Goal: Contribute content: Add original content to the website for others to see

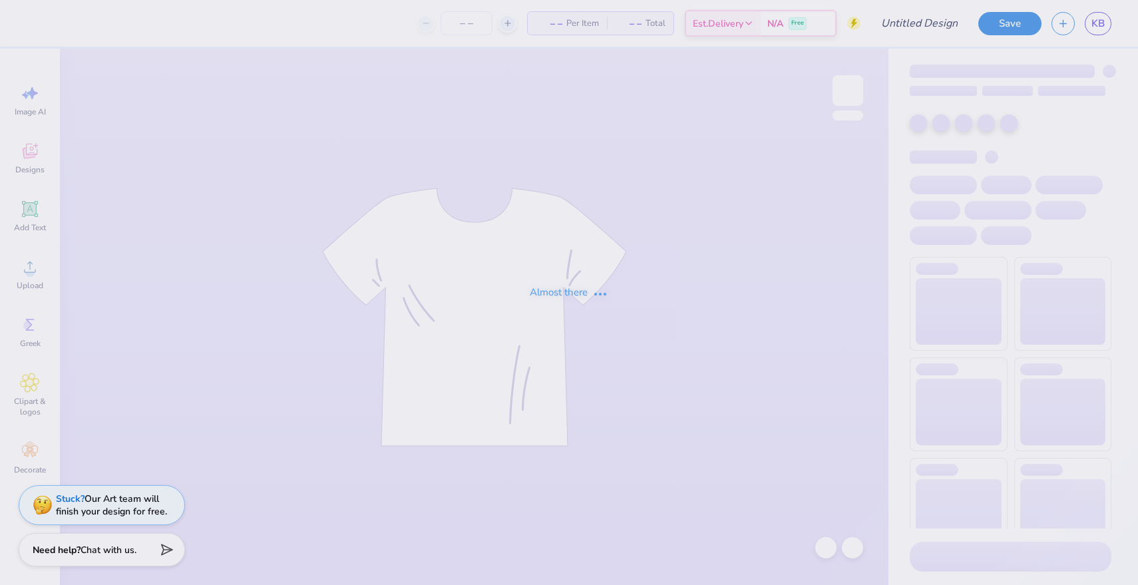
type input "[PERSON_NAME] : [US_STATE][GEOGRAPHIC_DATA]: [GEOGRAPHIC_DATA]"
type input "24"
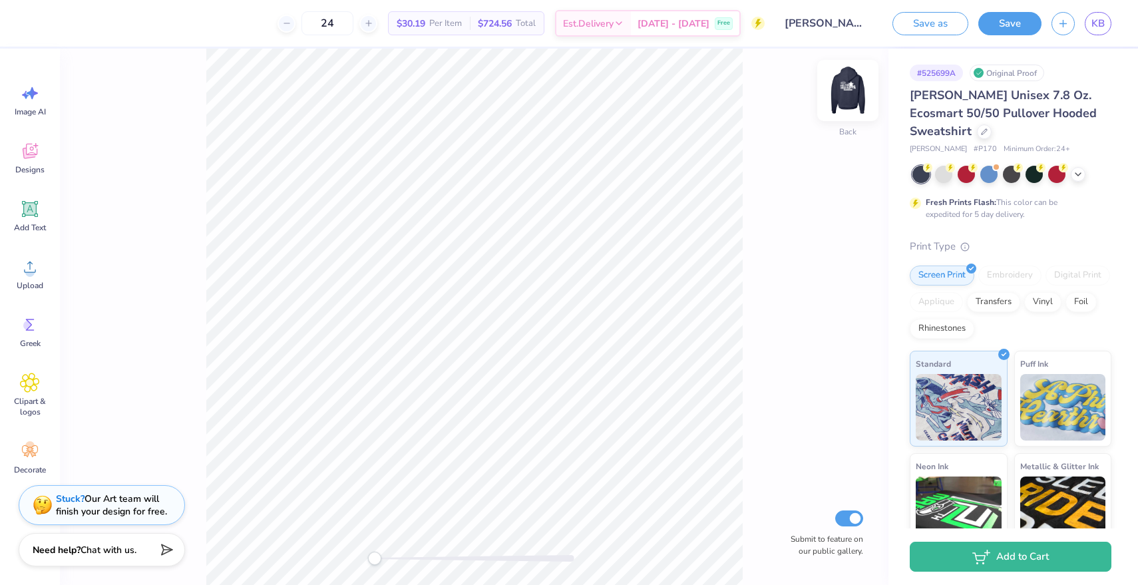
click at [849, 87] on img at bounding box center [847, 90] width 53 height 53
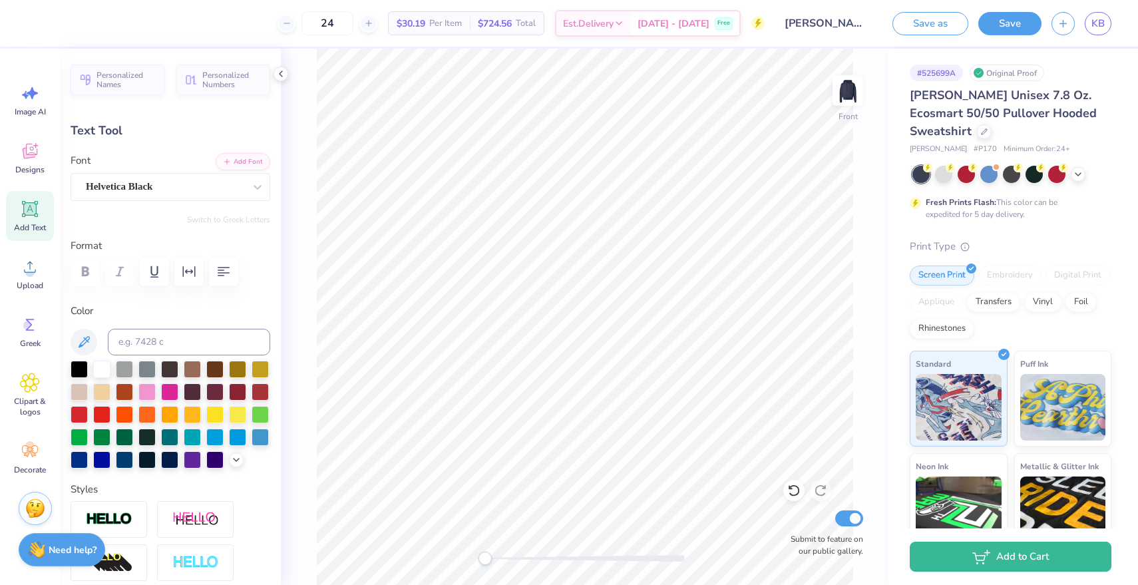
type textarea "2"
type textarea "1981"
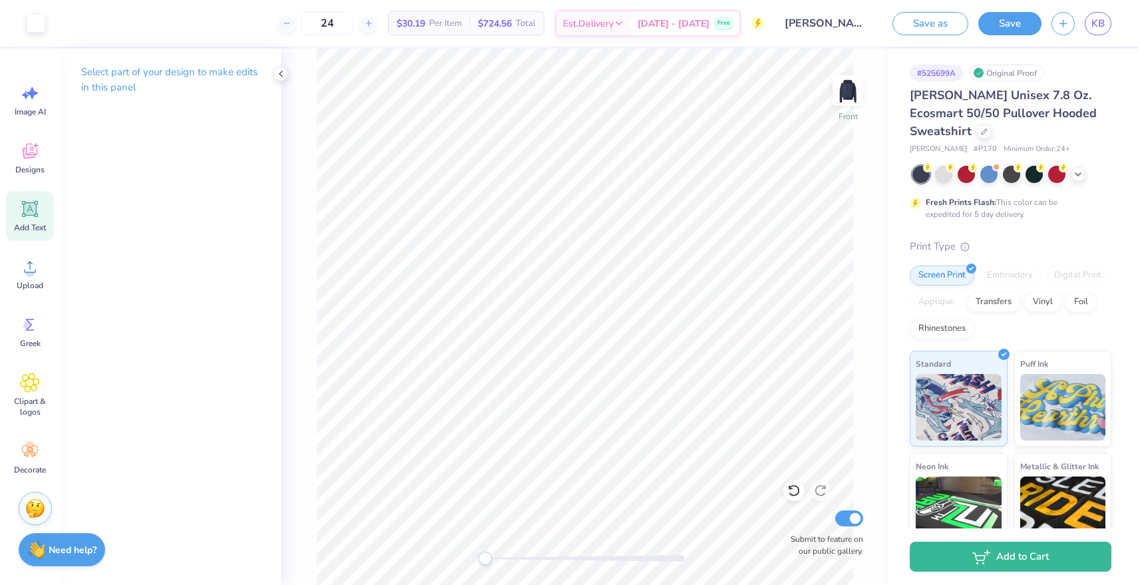
click at [23, 218] on icon at bounding box center [30, 209] width 20 height 20
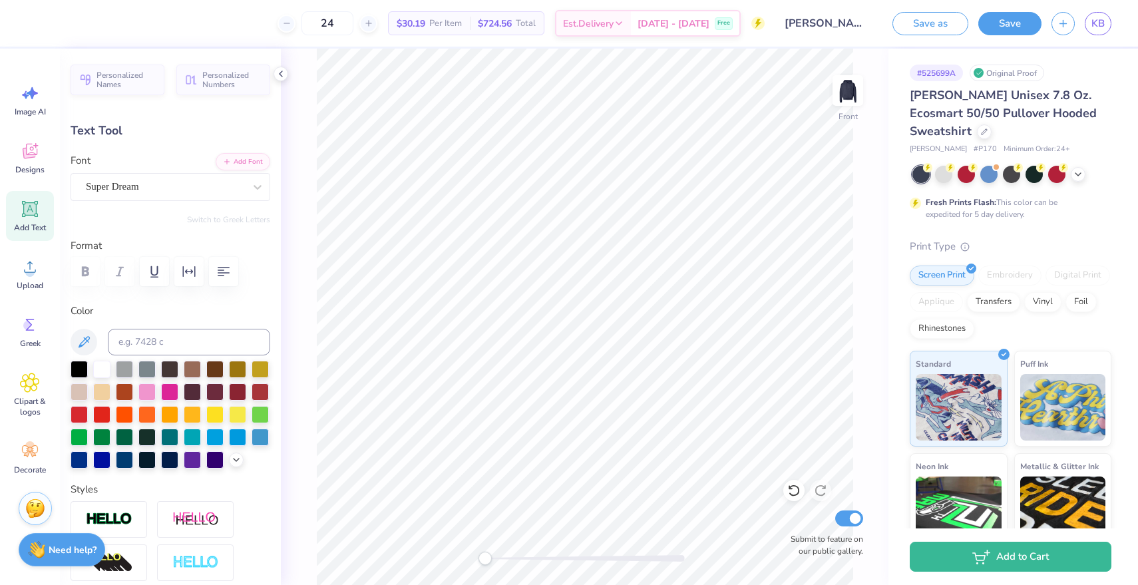
type textarea "l"
type input "0.98"
type input "2.29"
type input "-89.1"
type input "7.01"
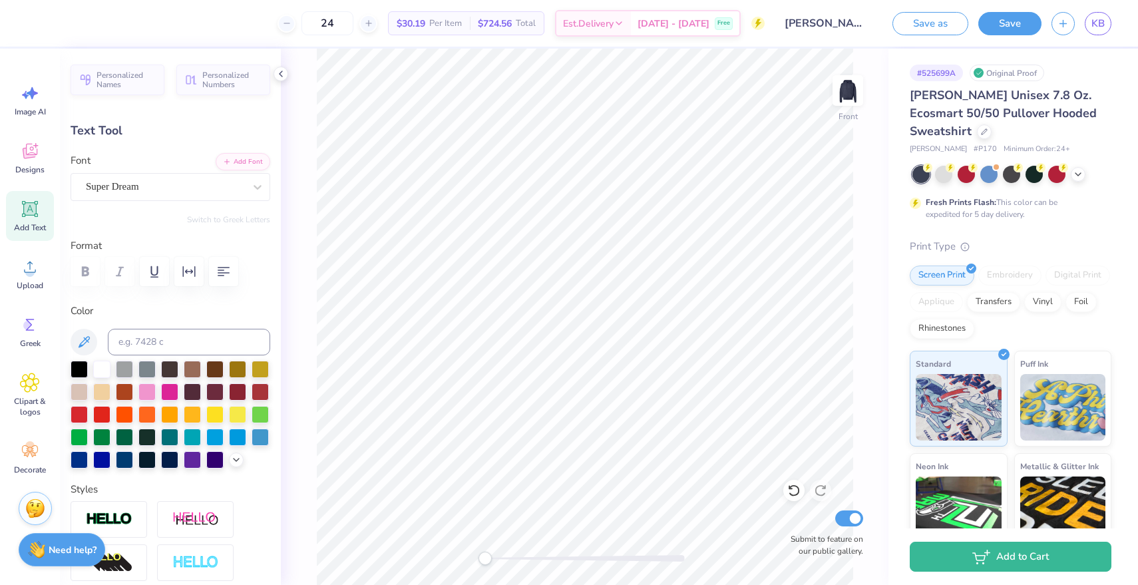
type input "2.99"
type input "13.58"
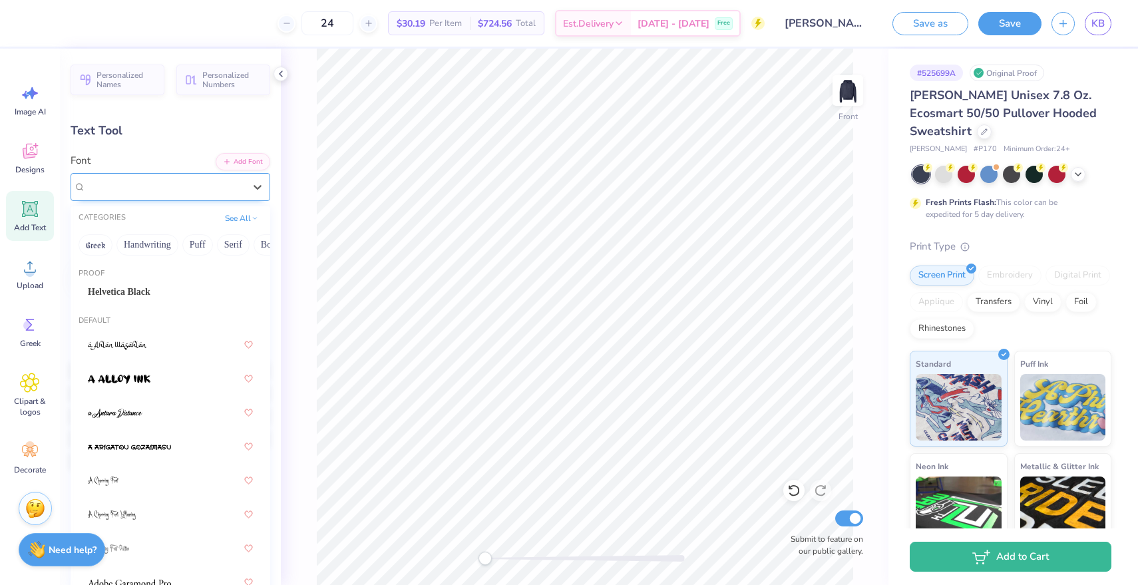
click at [182, 193] on div "Super Dream" at bounding box center [165, 186] width 161 height 21
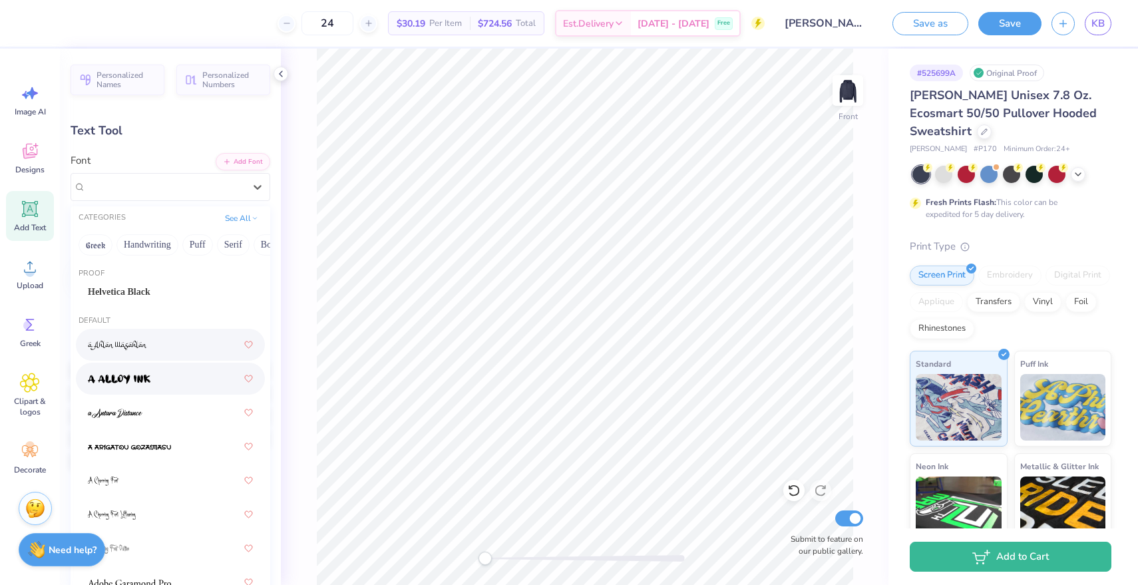
click at [175, 376] on div at bounding box center [170, 379] width 165 height 24
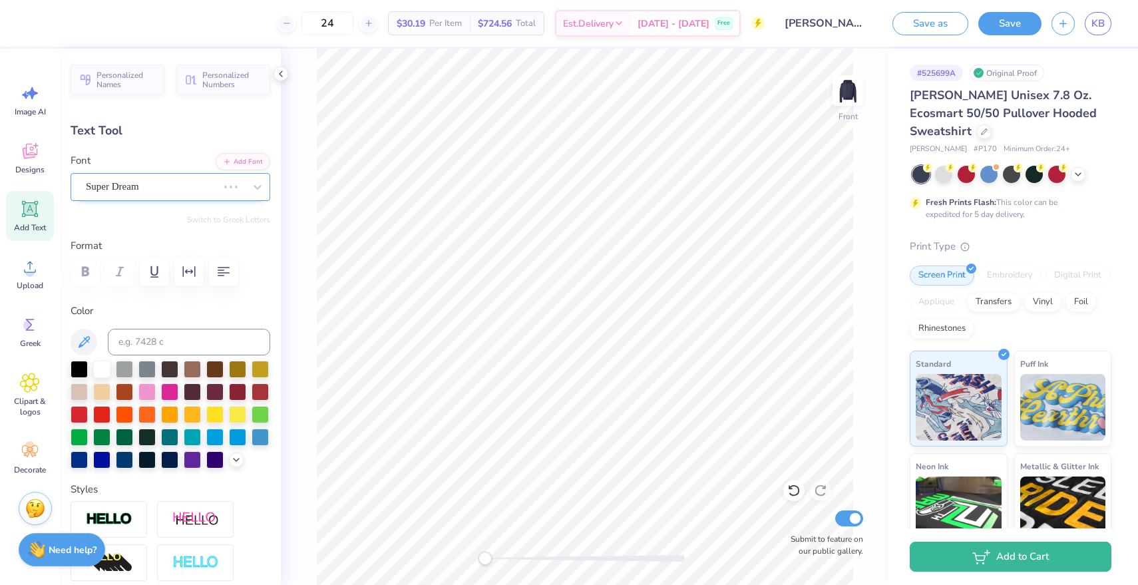
click at [160, 197] on div "Super Dream" at bounding box center [171, 187] width 200 height 28
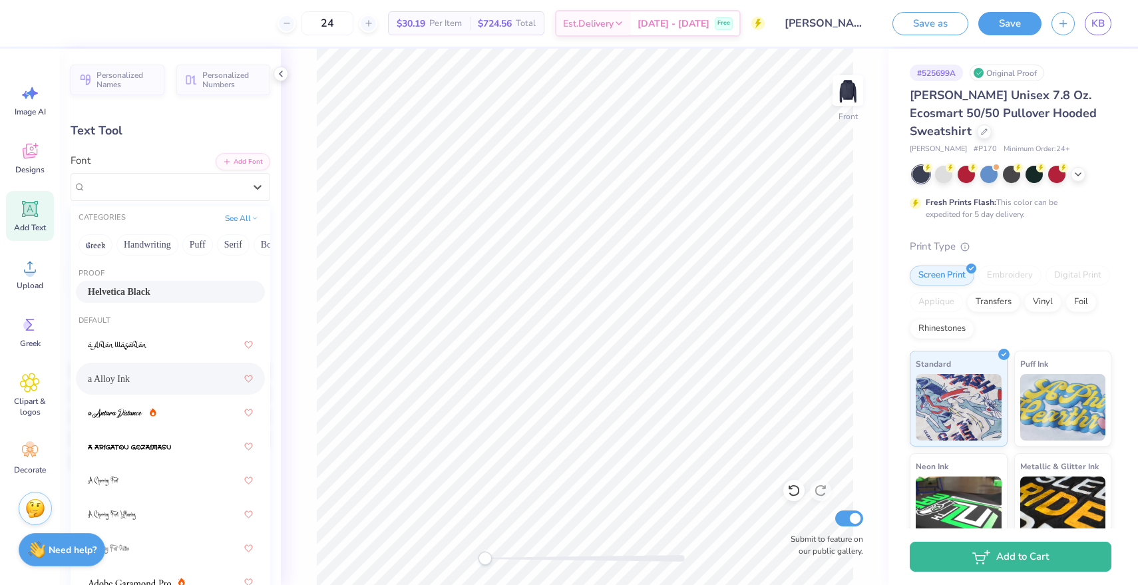
click at [150, 287] on span "Helvetica Black" at bounding box center [119, 292] width 63 height 14
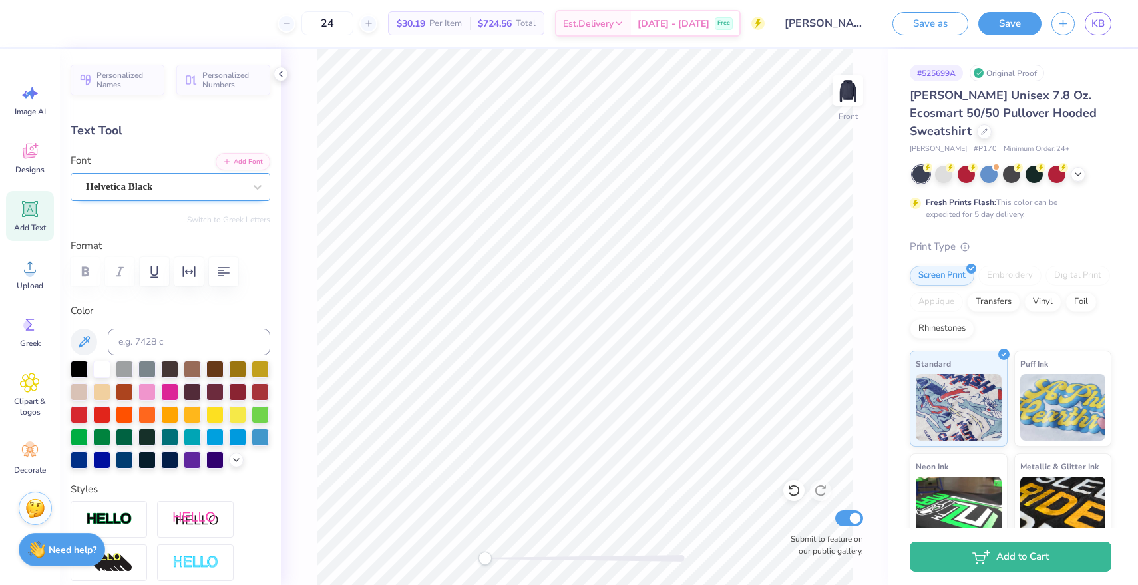
click at [217, 196] on div "Helvetica Black" at bounding box center [165, 186] width 161 height 21
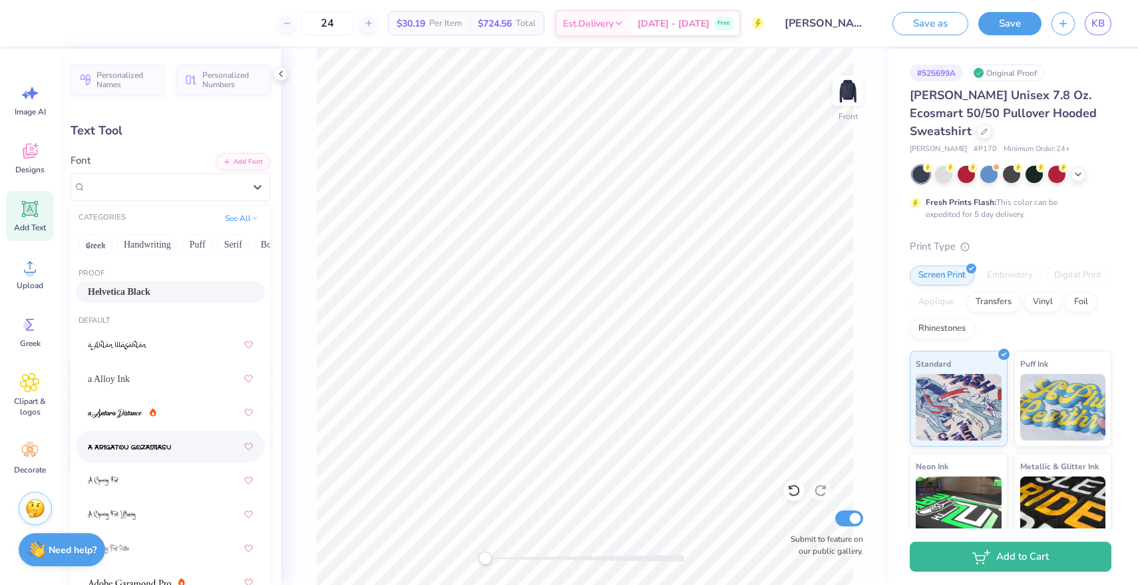
click at [160, 444] on img at bounding box center [129, 446] width 83 height 9
click at [190, 173] on div "a Arigatou Gozaimasu" at bounding box center [171, 187] width 200 height 28
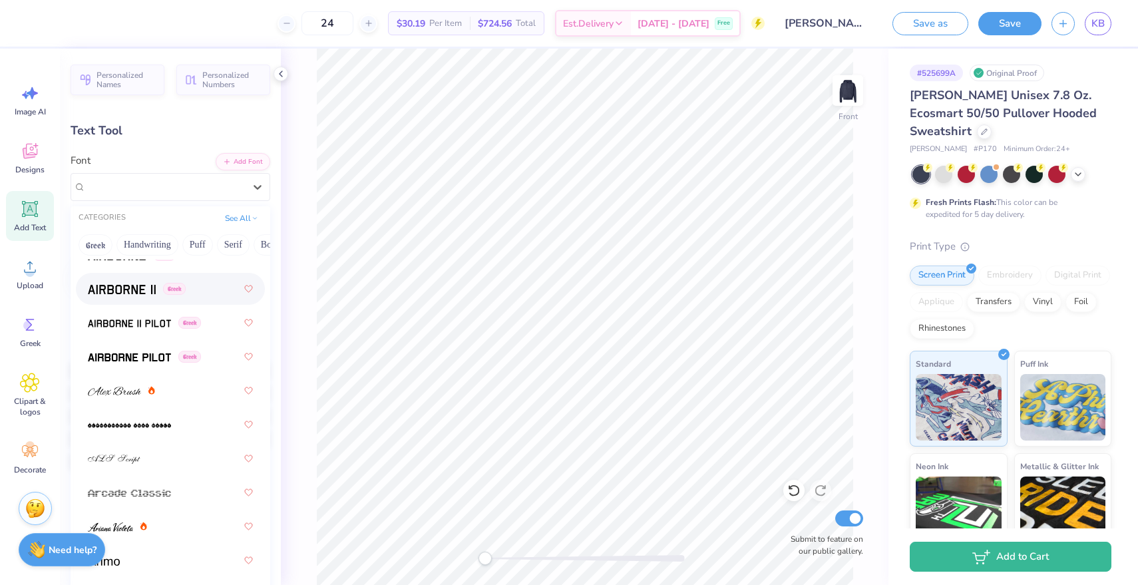
scroll to position [362, 0]
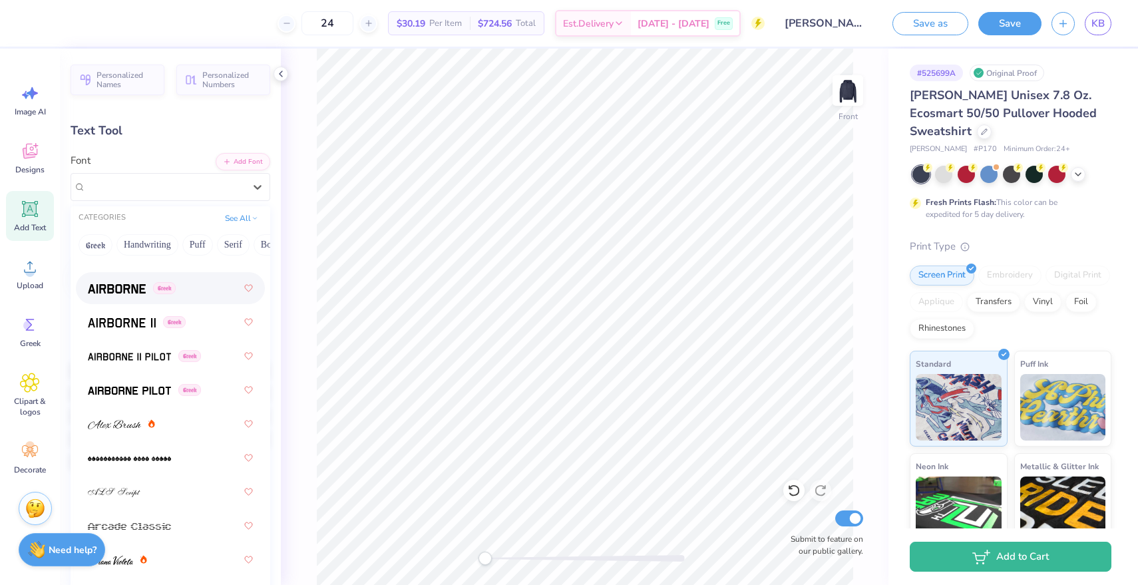
click at [126, 291] on img at bounding box center [117, 288] width 58 height 9
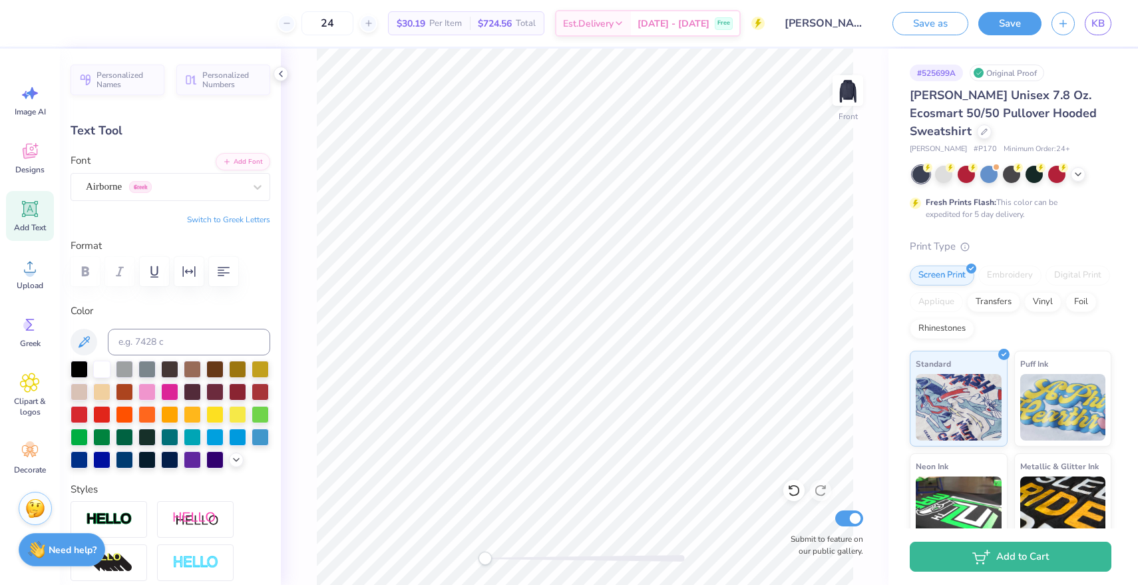
type textarea "i"
type input "0.0"
type input "7.37"
type input "1.38"
type input "13.16"
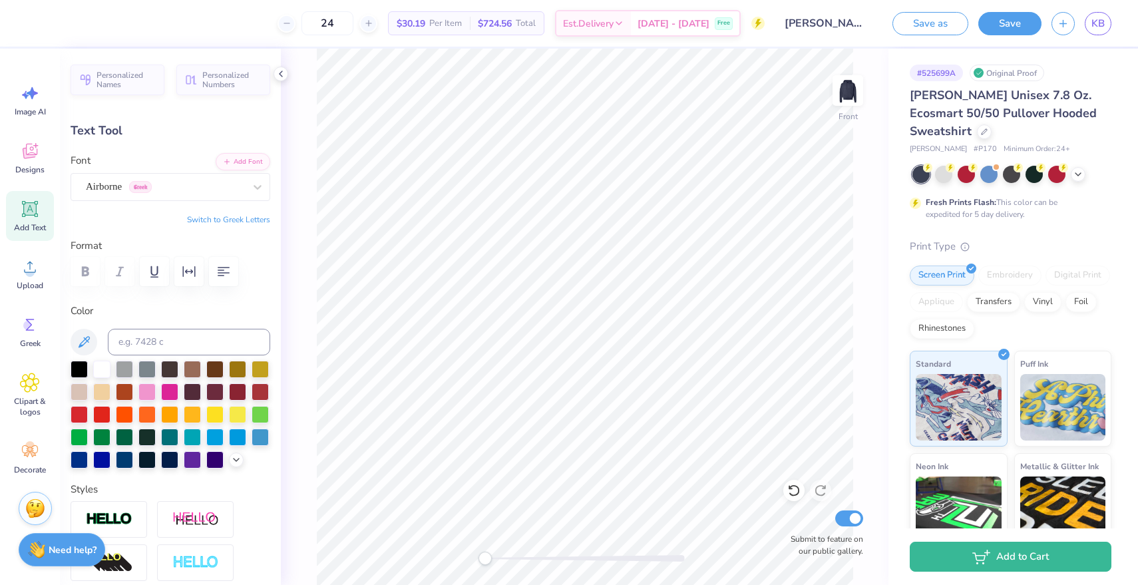
type input "0.0"
type input "12.41"
type input "-89.1"
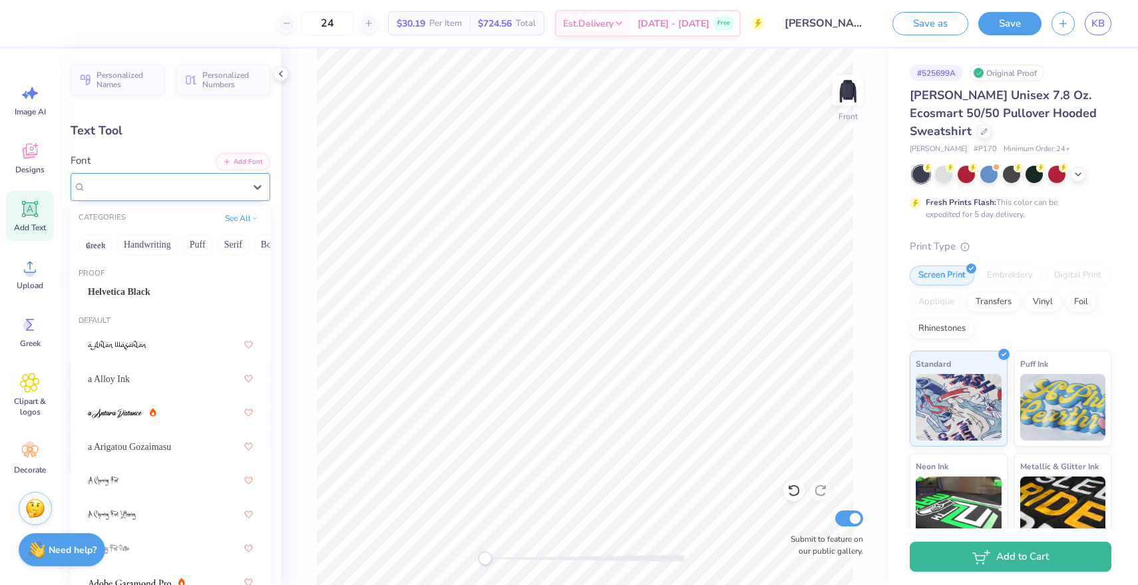
click at [172, 184] on div "Airborne Greek" at bounding box center [165, 186] width 161 height 21
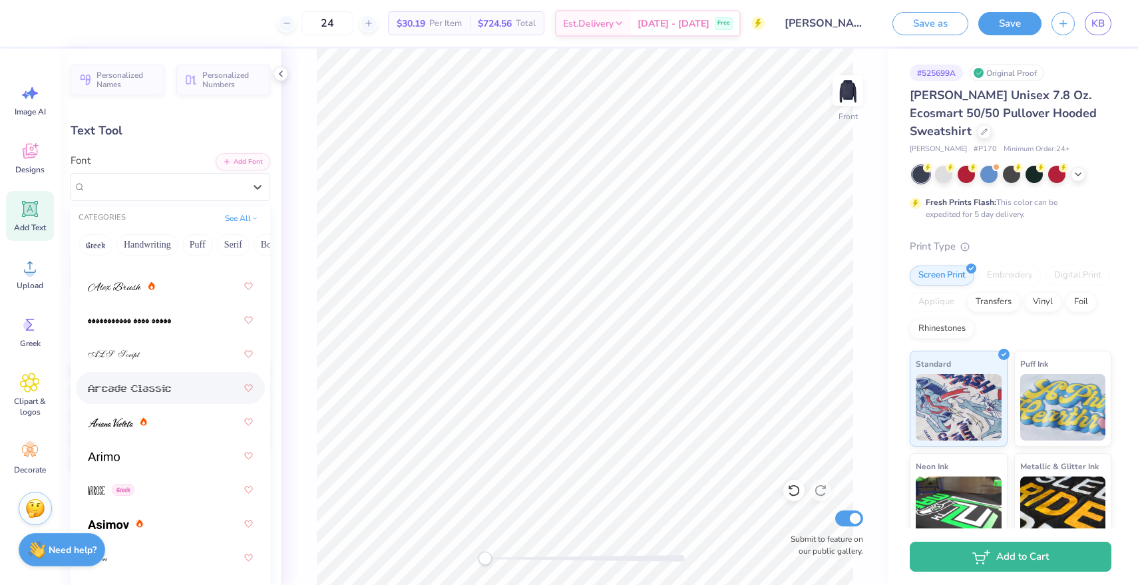
scroll to position [520, 0]
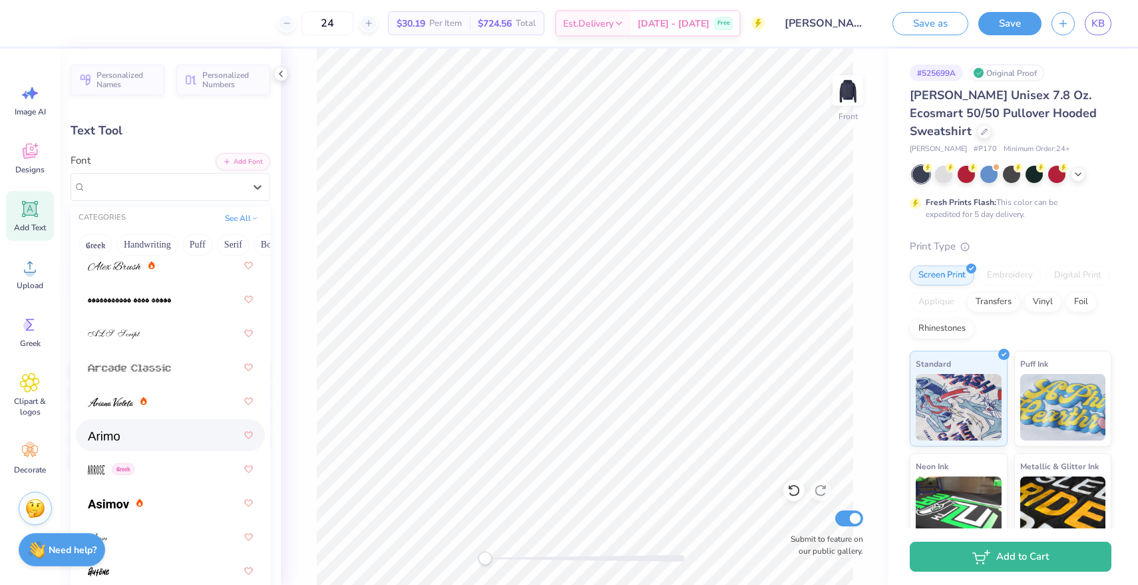
click at [141, 441] on div at bounding box center [170, 435] width 165 height 24
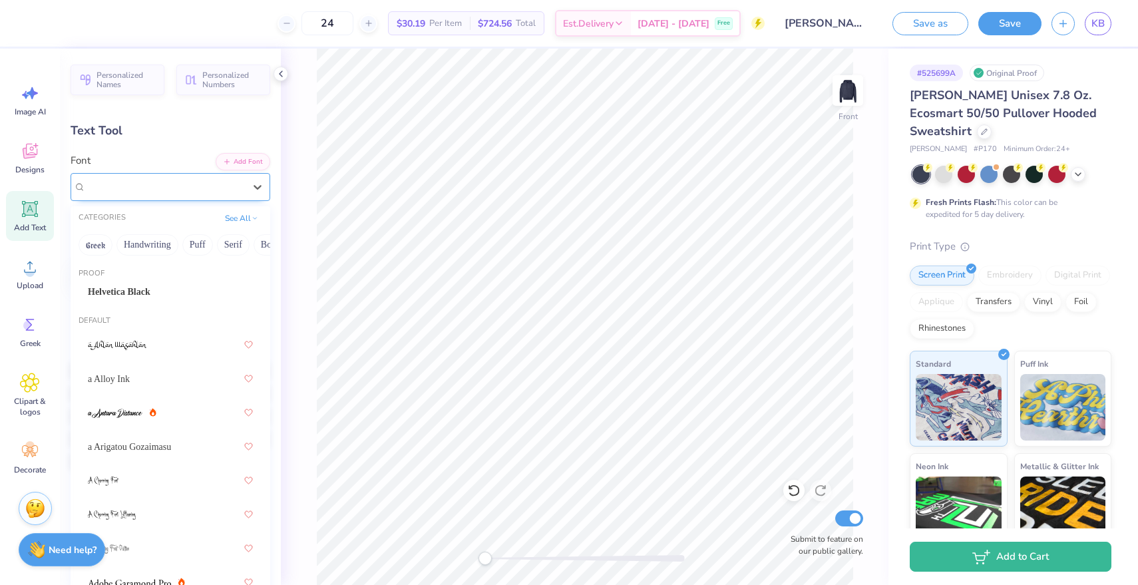
click at [151, 195] on div "Arimo Greek" at bounding box center [165, 186] width 161 height 21
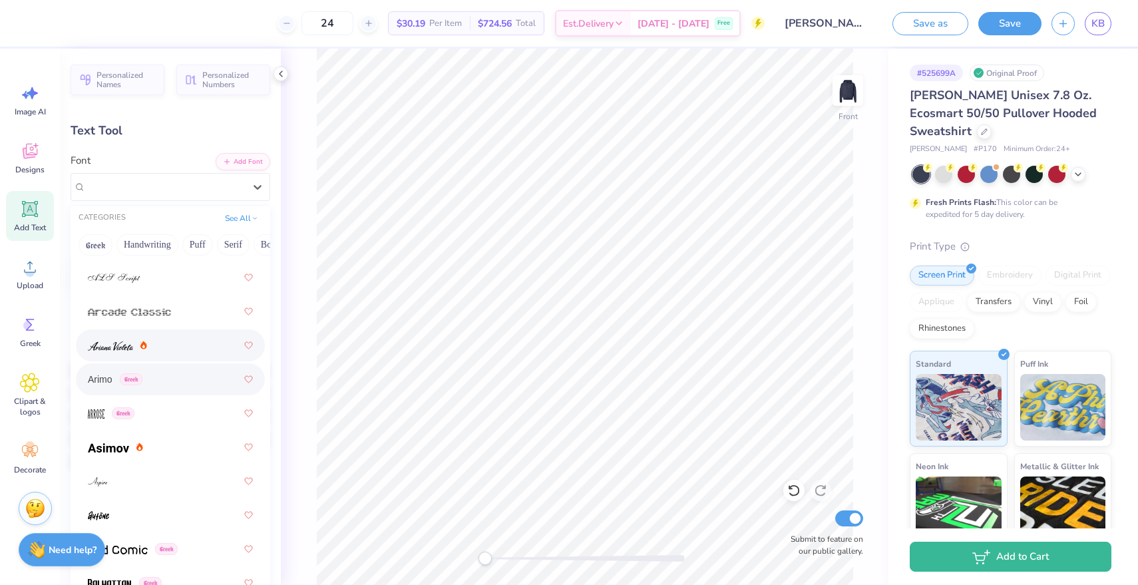
scroll to position [592, 0]
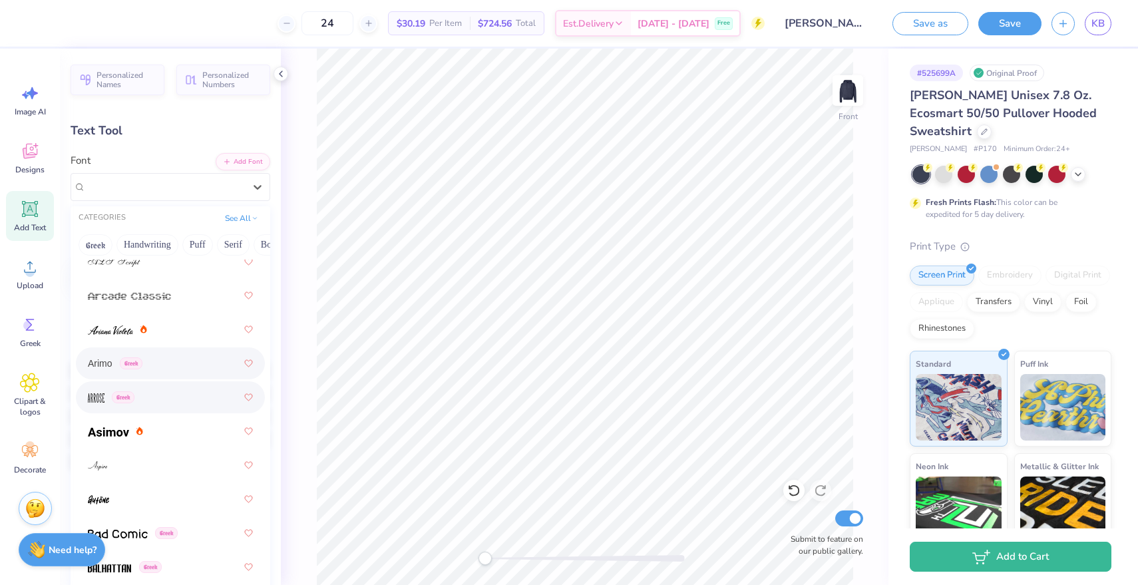
click at [91, 407] on div "Greek" at bounding box center [170, 397] width 165 height 24
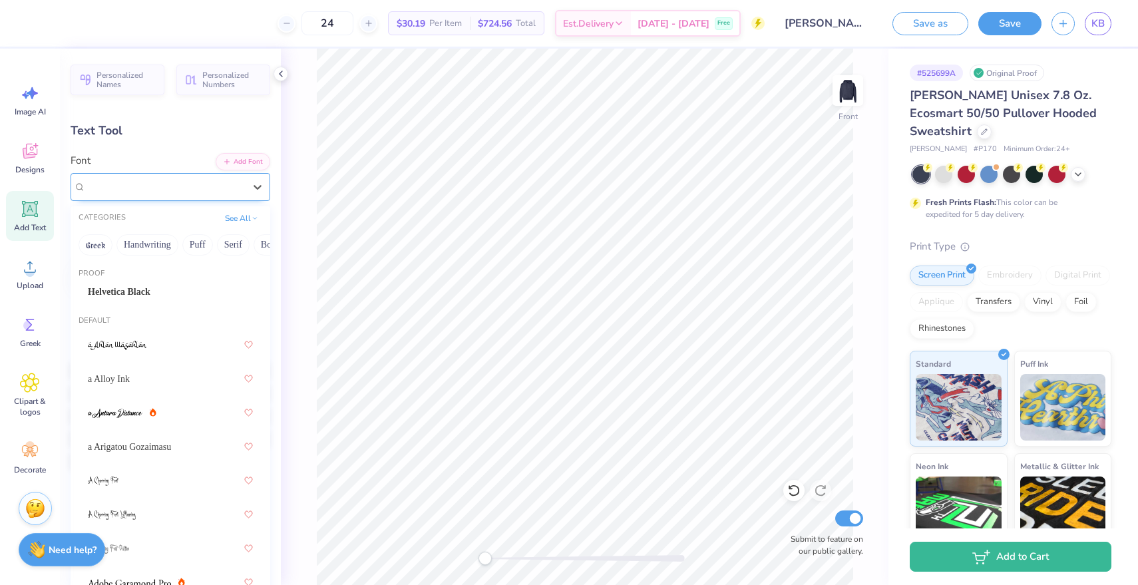
click at [175, 176] on div "Arrose Greek" at bounding box center [171, 187] width 200 height 28
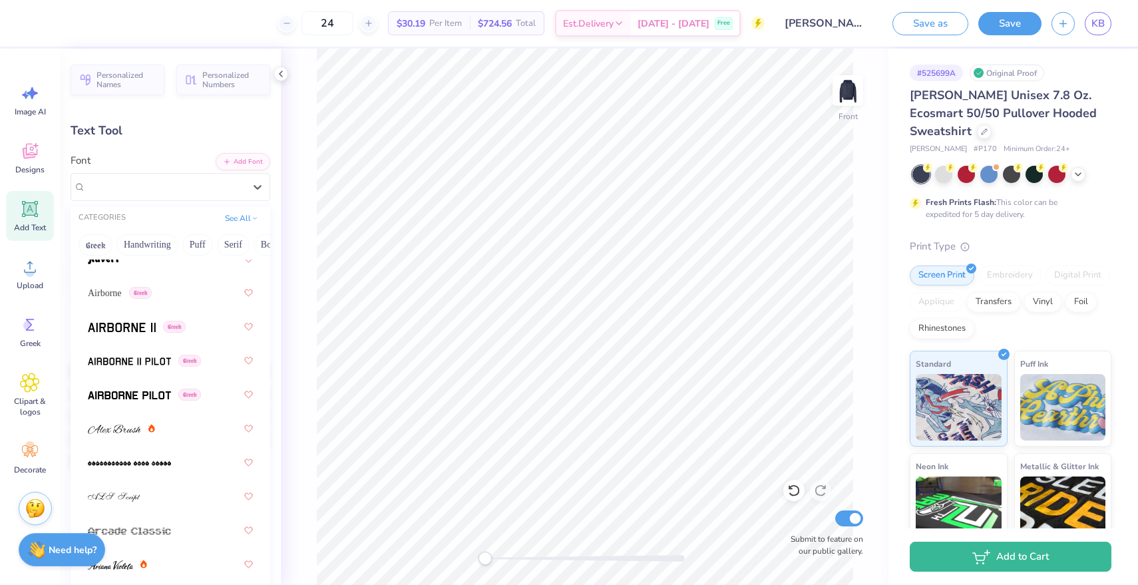
scroll to position [372, 0]
